Goal: Navigation & Orientation: Find specific page/section

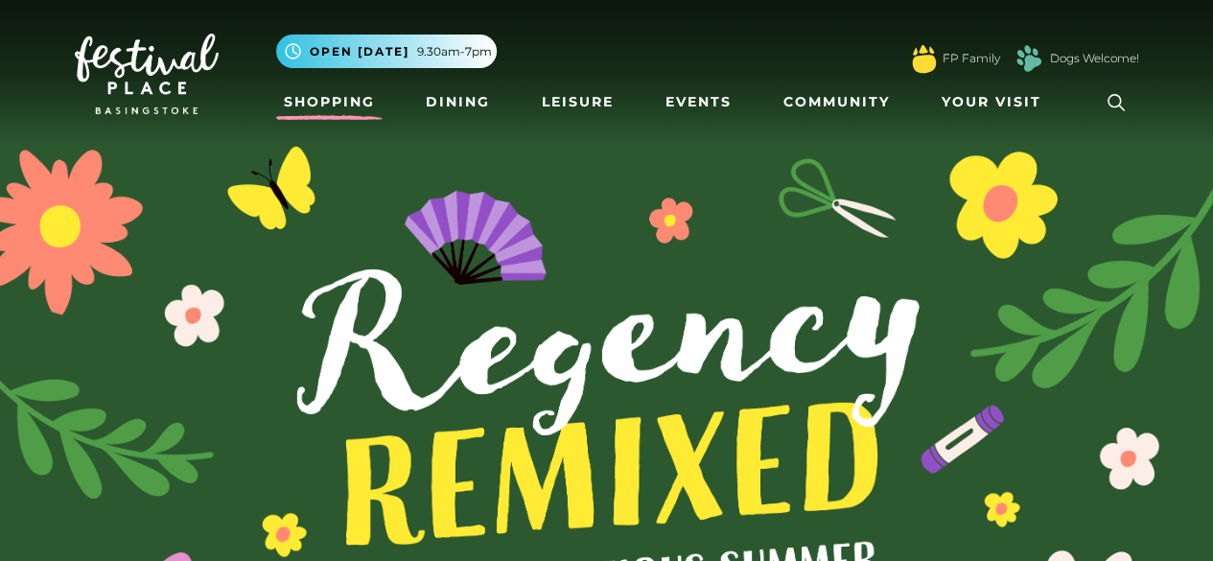
click at [299, 103] on link "Shopping" at bounding box center [329, 101] width 106 height 35
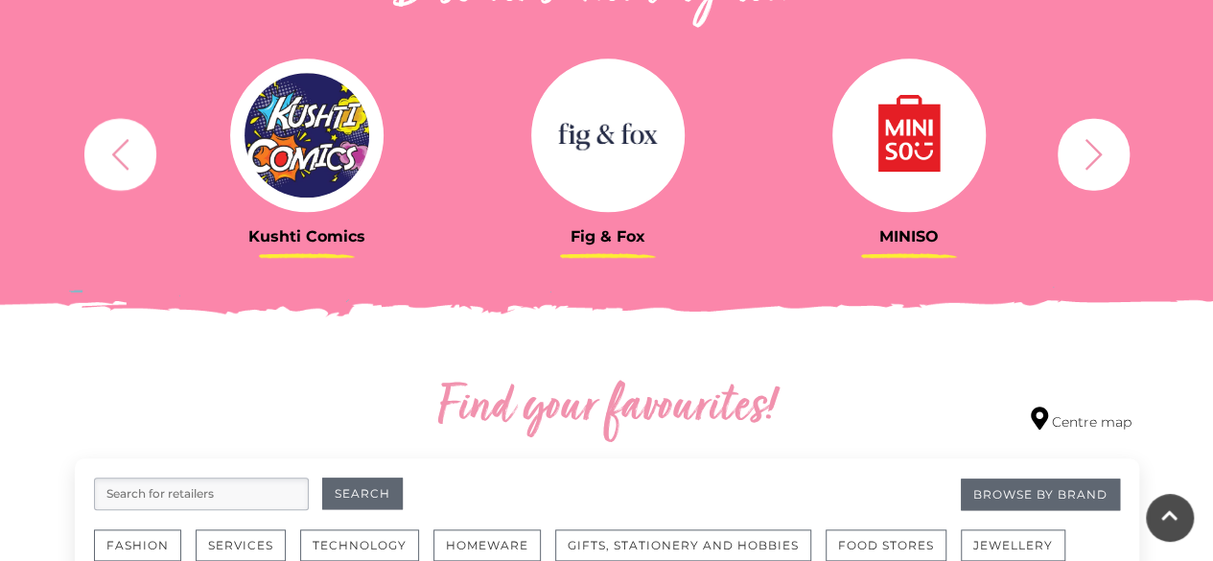
scroll to position [767, 0]
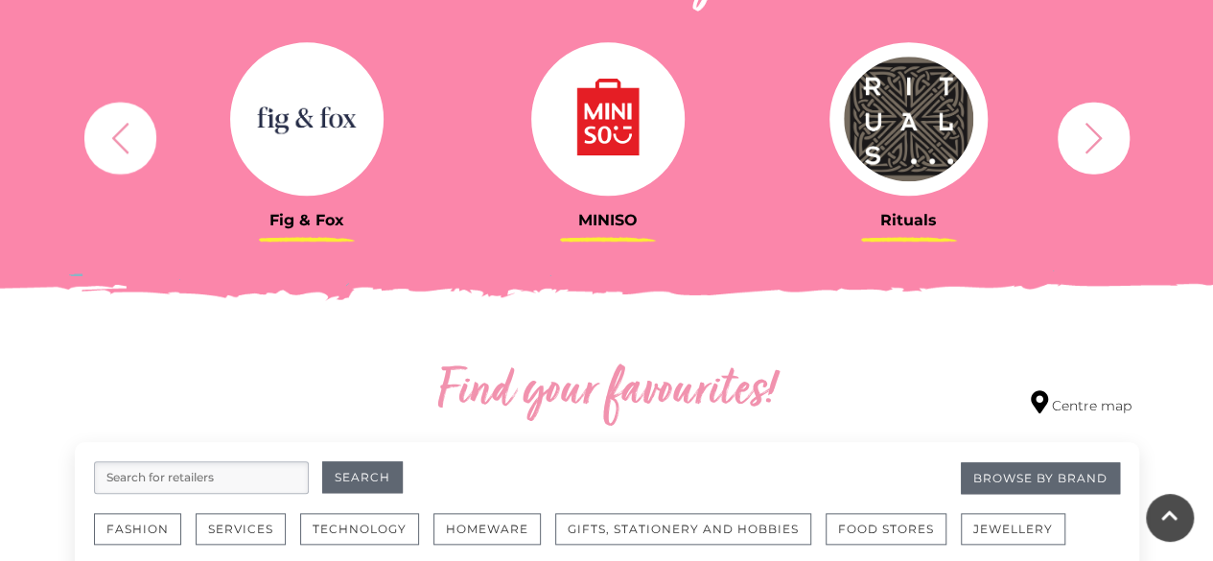
click at [294, 125] on img at bounding box center [306, 118] width 153 height 153
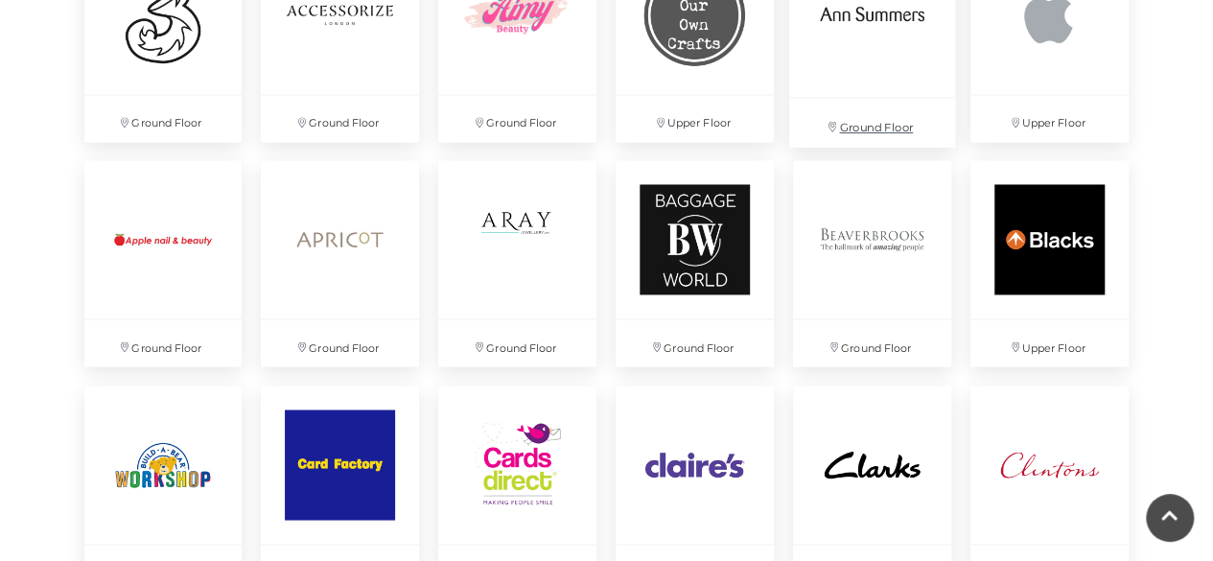
scroll to position [1535, 0]
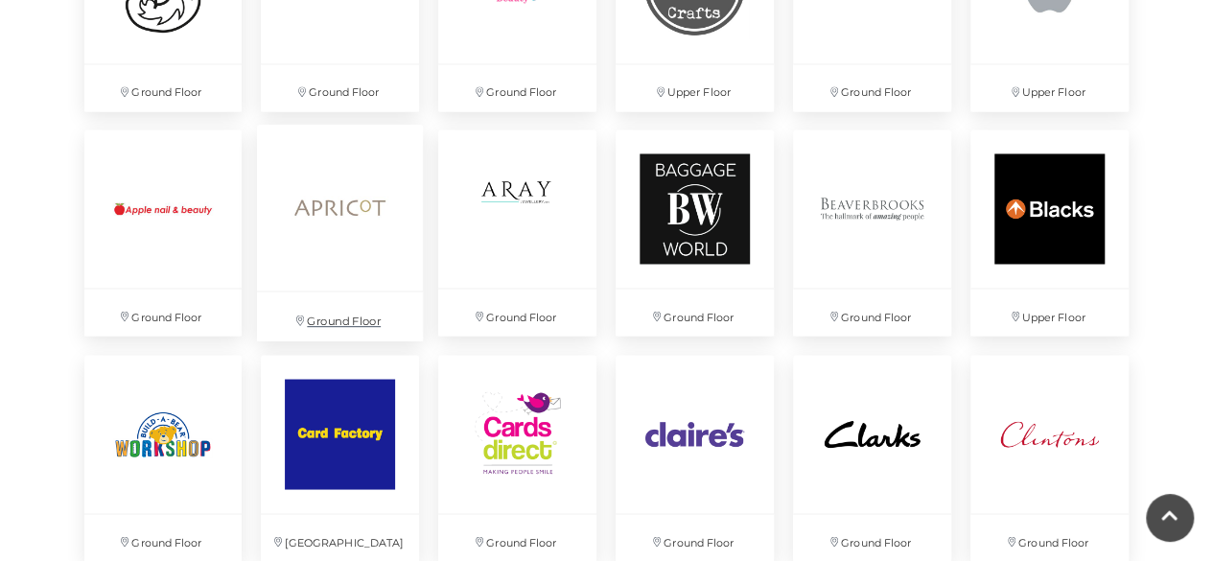
click at [366, 202] on img at bounding box center [340, 208] width 166 height 166
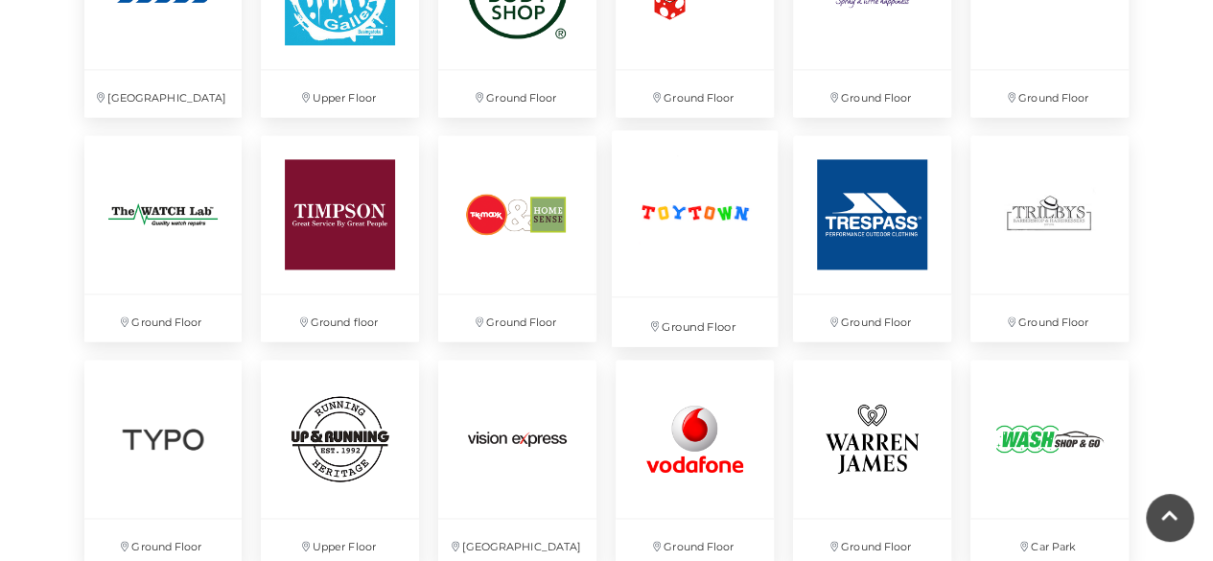
scroll to position [4792, 0]
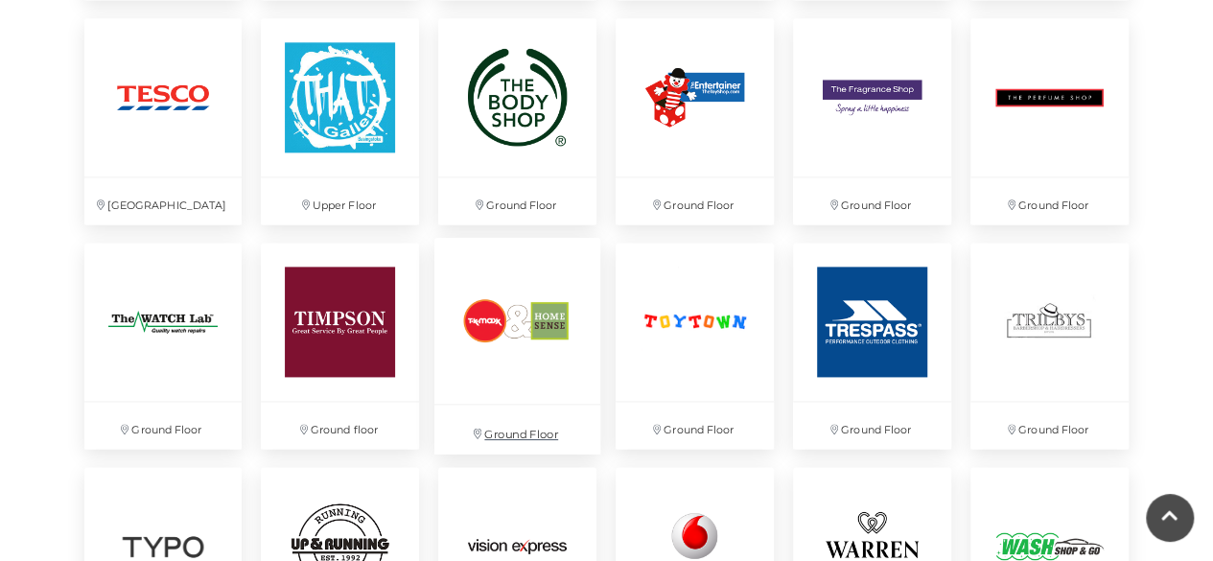
click at [470, 333] on img at bounding box center [517, 321] width 166 height 166
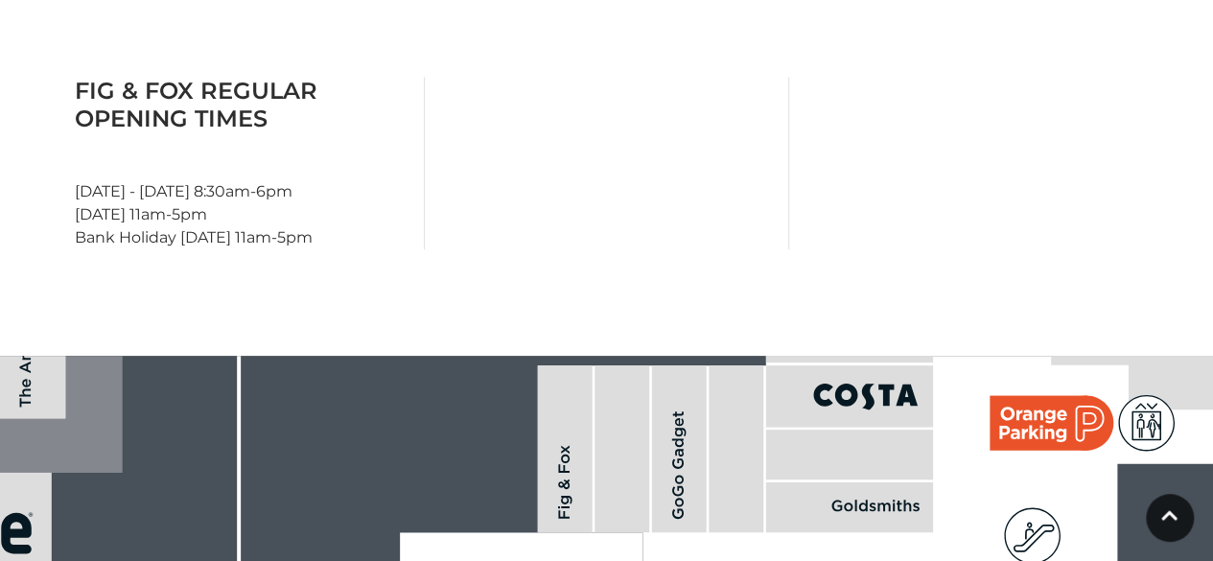
scroll to position [1055, 0]
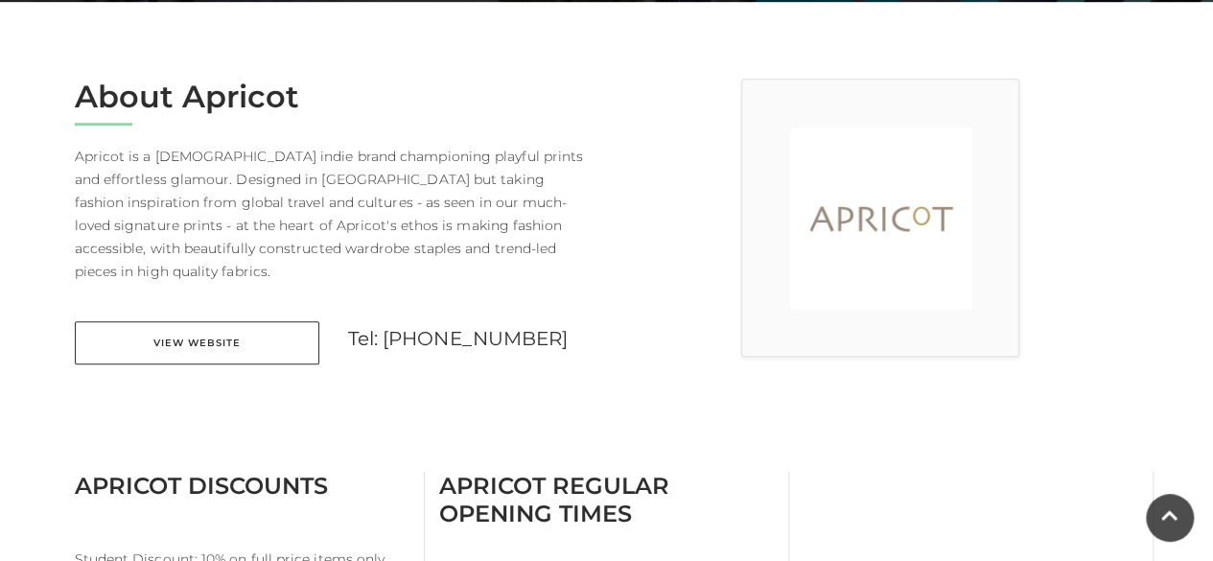
scroll to position [480, 0]
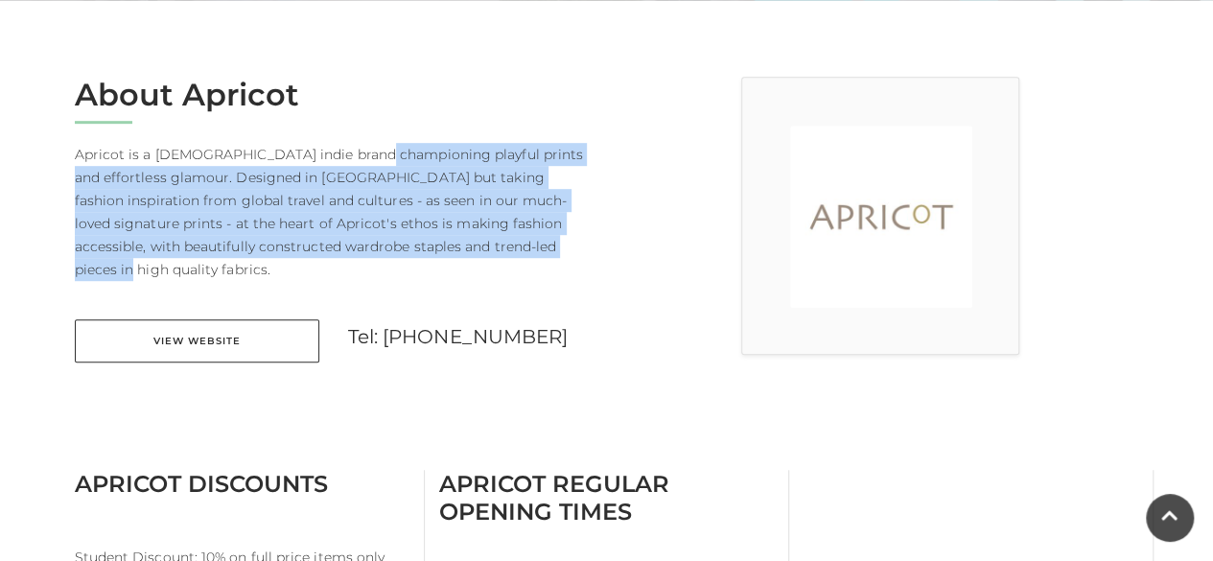
drag, startPoint x: 363, startPoint y: 152, endPoint x: 492, endPoint y: 256, distance: 165.8
click at [492, 256] on p "Apricot is a British indie brand championing playful prints and effortless glam…" at bounding box center [334, 212] width 518 height 138
click at [487, 255] on p "Apricot is a British indie brand championing playful prints and effortless glam…" at bounding box center [334, 212] width 518 height 138
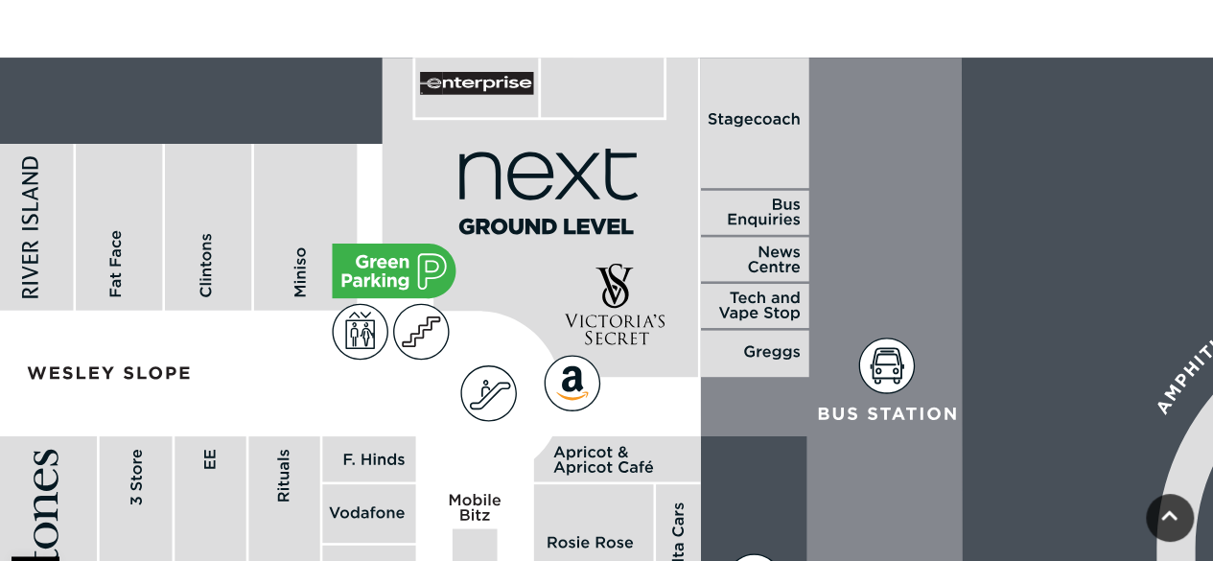
scroll to position [1151, 0]
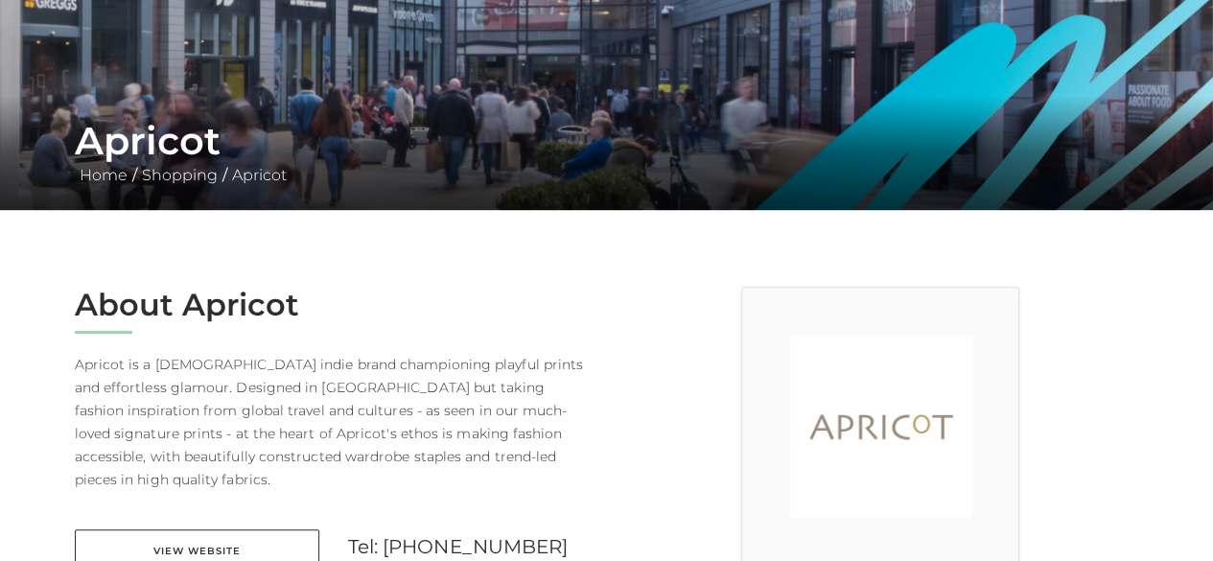
scroll to position [480, 0]
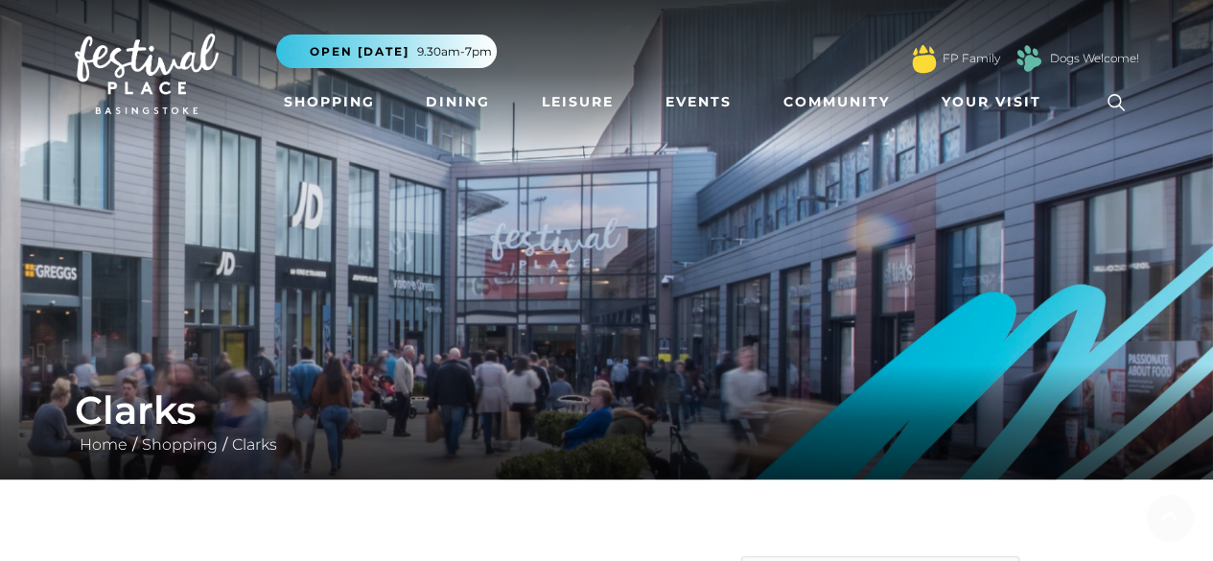
scroll to position [575, 0]
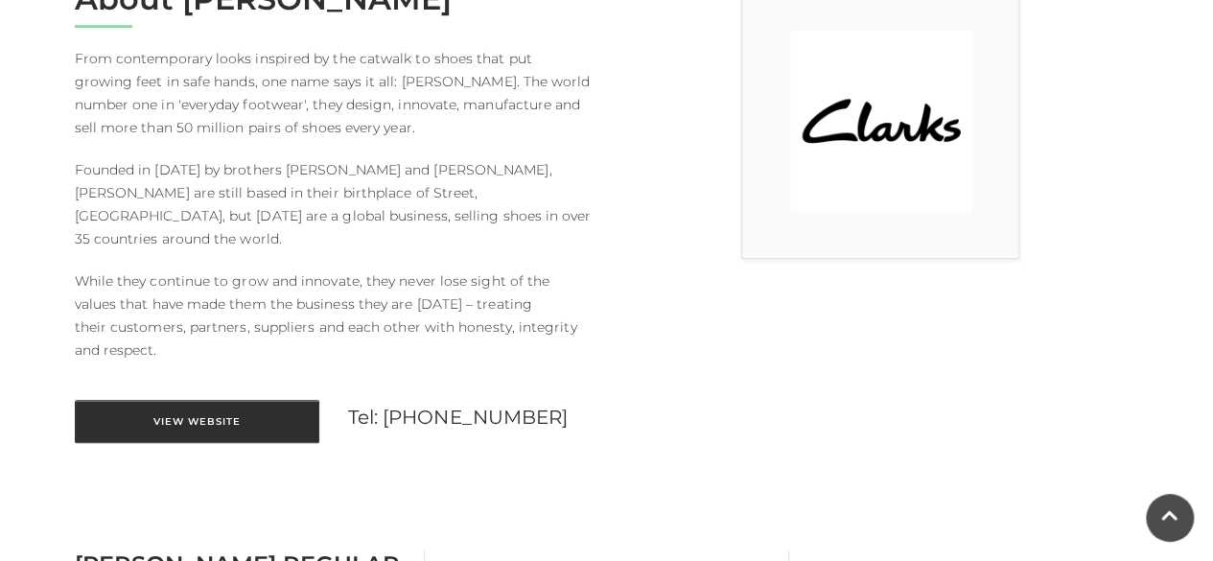
click at [176, 400] on link "View Website" at bounding box center [197, 421] width 245 height 43
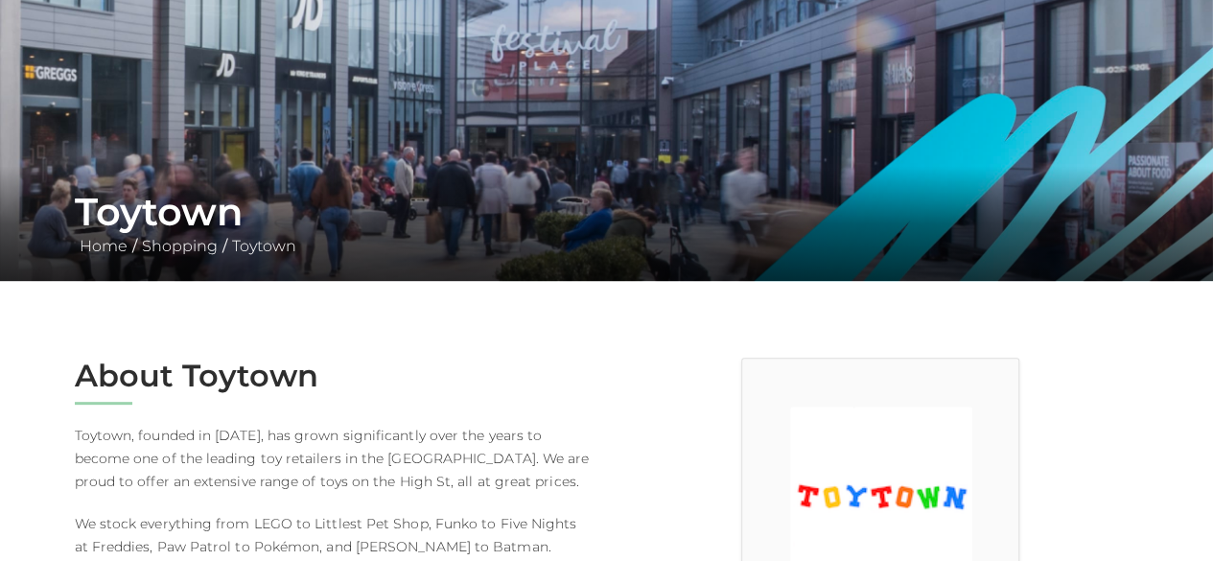
scroll to position [480, 0]
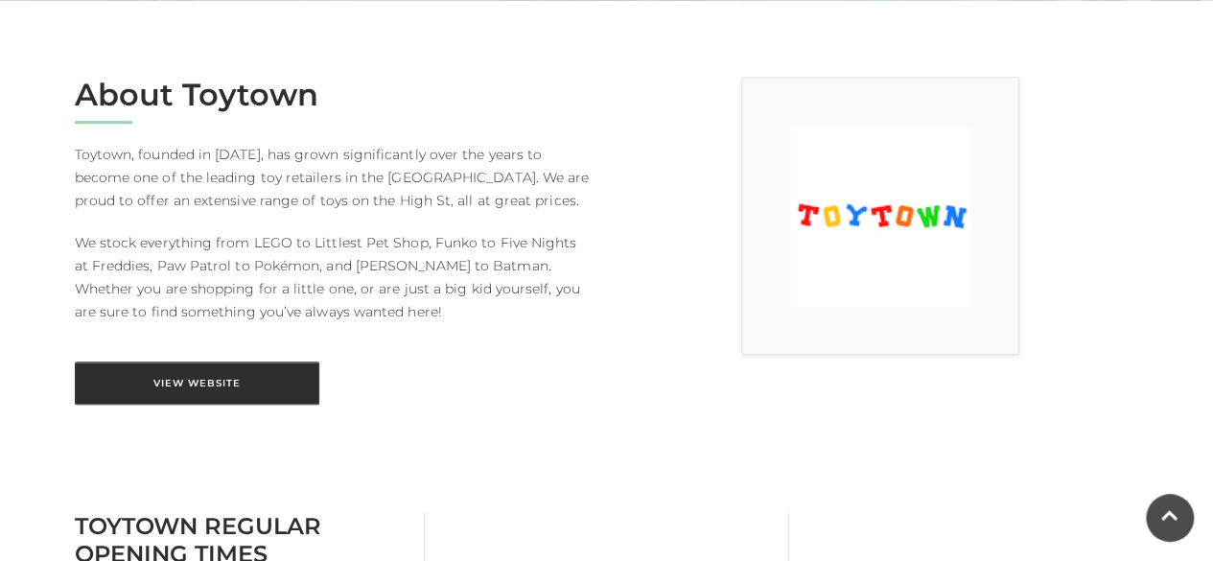
click at [188, 371] on link "View Website" at bounding box center [197, 383] width 245 height 43
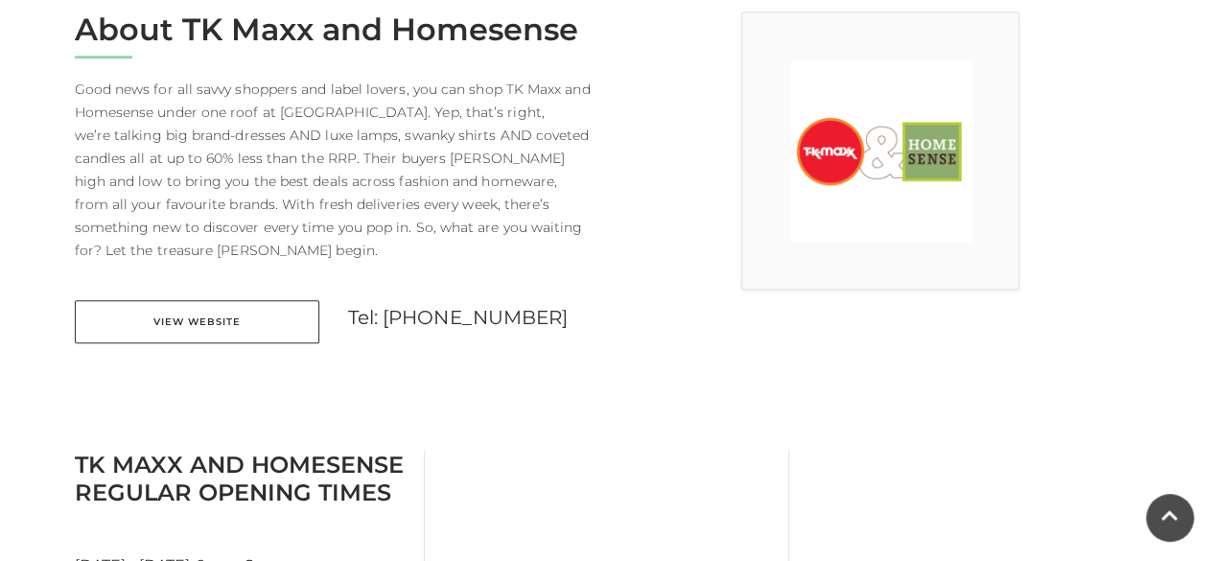
scroll to position [575, 0]
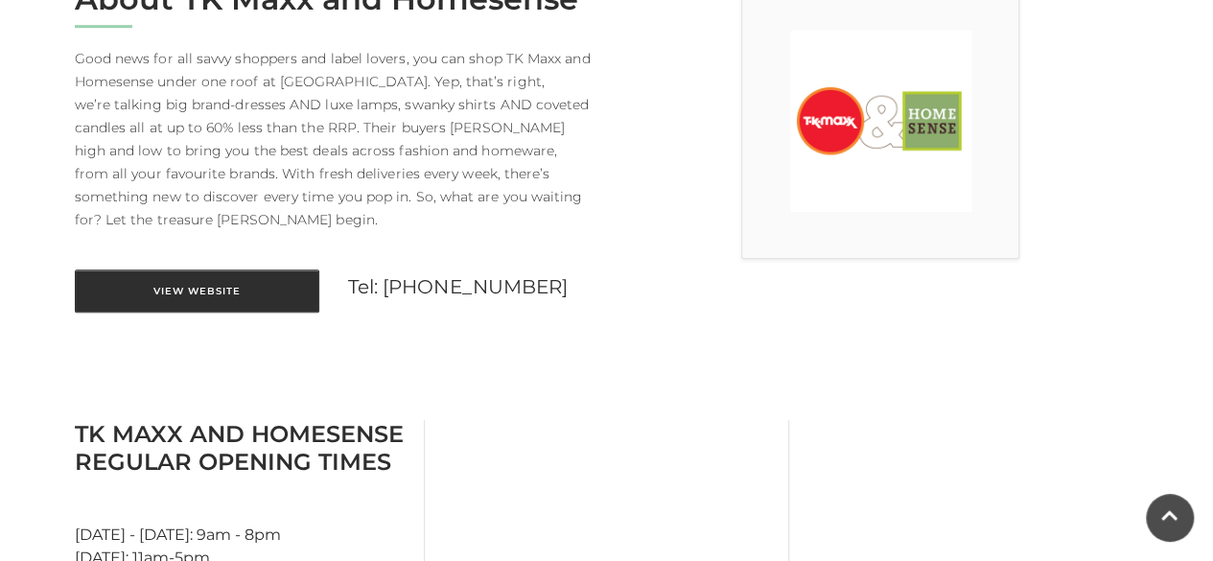
click at [196, 270] on link "View Website" at bounding box center [197, 291] width 245 height 43
